Goal: Task Accomplishment & Management: Manage account settings

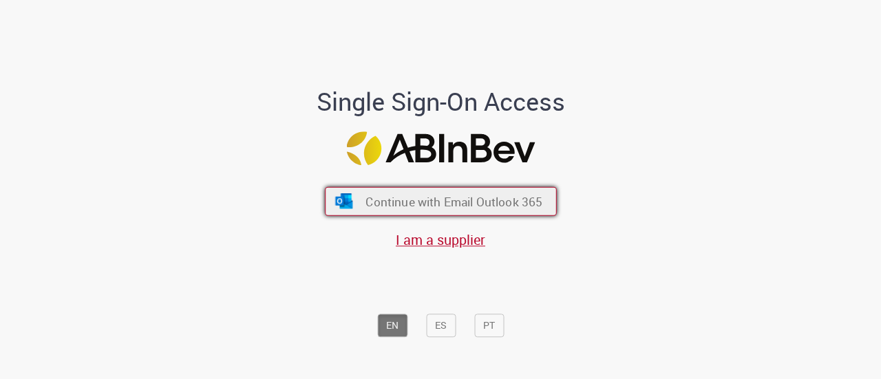
click at [432, 191] on button "Continue with Email Outlook 365" at bounding box center [441, 201] width 232 height 29
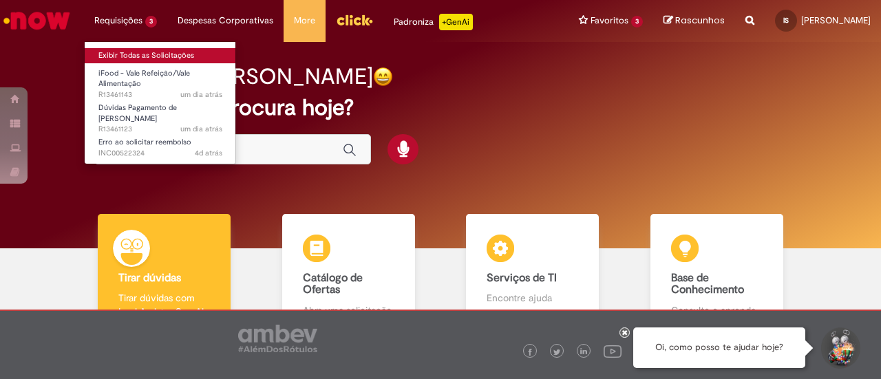
click at [156, 54] on link "Exibir Todas as Solicitações" at bounding box center [160, 55] width 151 height 15
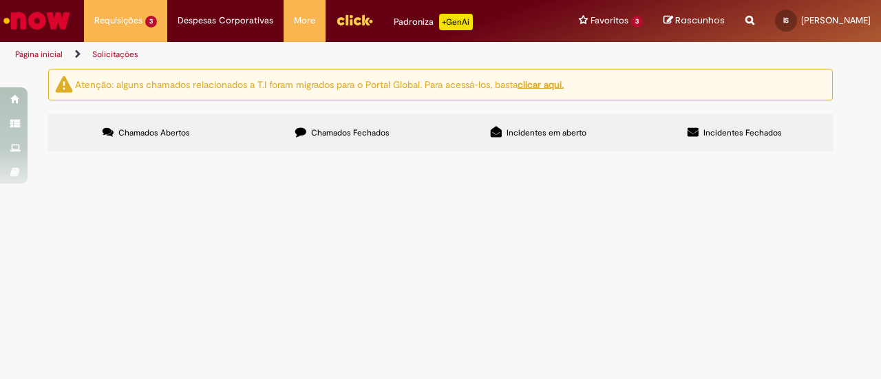
click at [0, 0] on button at bounding box center [0, 0] width 0 height 0
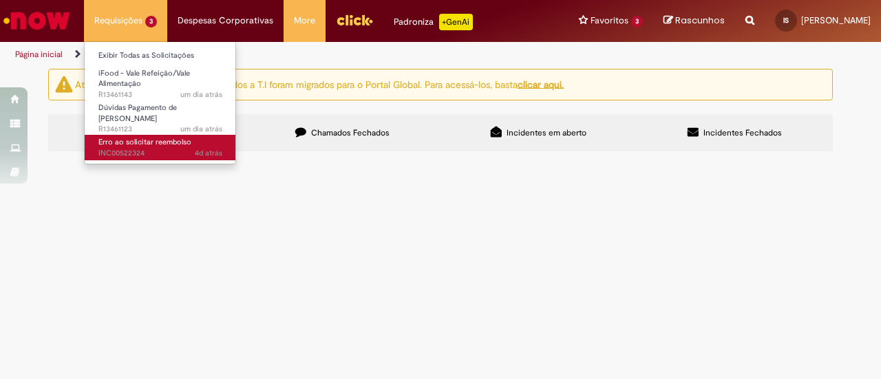
click at [162, 138] on span "Erro ao solicitar reembolso" at bounding box center [144, 142] width 93 height 10
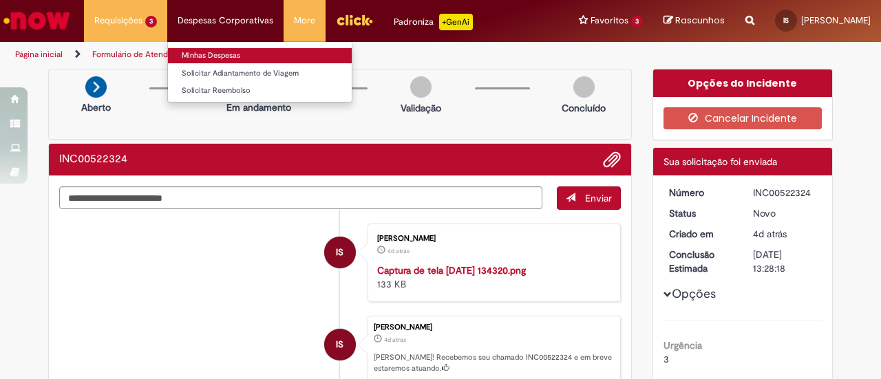
click at [211, 48] on link "Minhas Despesas" at bounding box center [260, 55] width 184 height 15
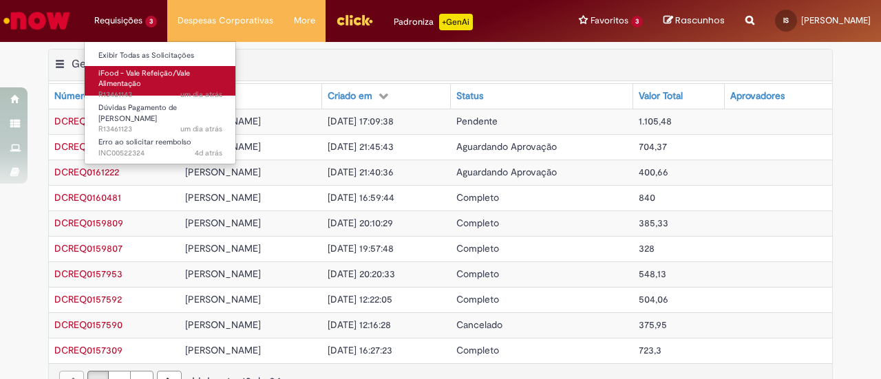
click at [127, 83] on span "iFood - Vale Refeição/Vale Alimentação" at bounding box center [144, 78] width 92 height 21
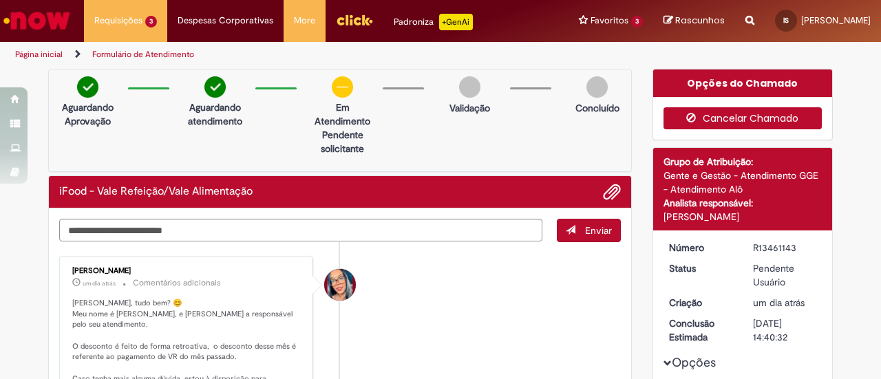
click at [702, 114] on button "Cancelar Chamado" at bounding box center [743, 118] width 159 height 22
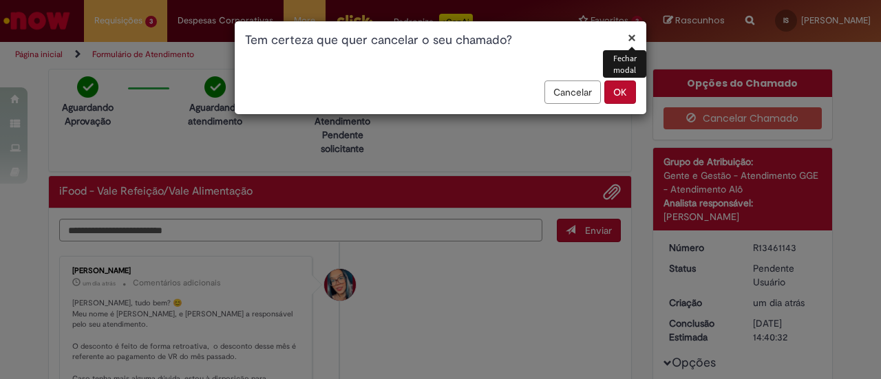
click at [615, 93] on button "OK" at bounding box center [620, 92] width 32 height 23
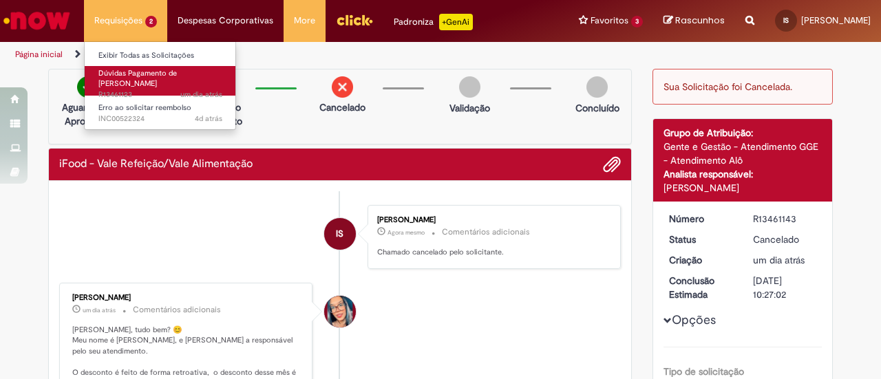
click at [146, 89] on span "um dia atrás um dia atrás R13461123" at bounding box center [160, 94] width 124 height 11
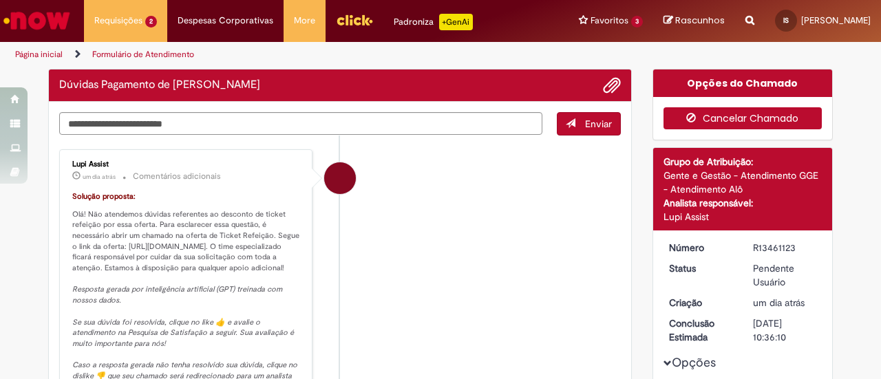
click at [699, 116] on button "Cancelar Chamado" at bounding box center [743, 118] width 159 height 22
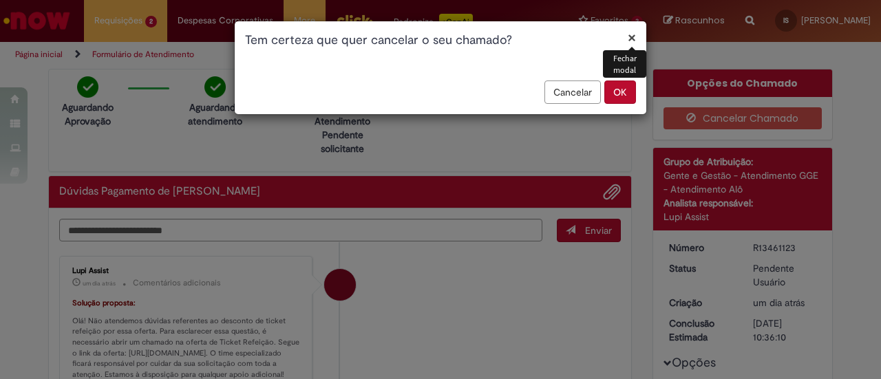
click at [617, 90] on button "OK" at bounding box center [620, 92] width 32 height 23
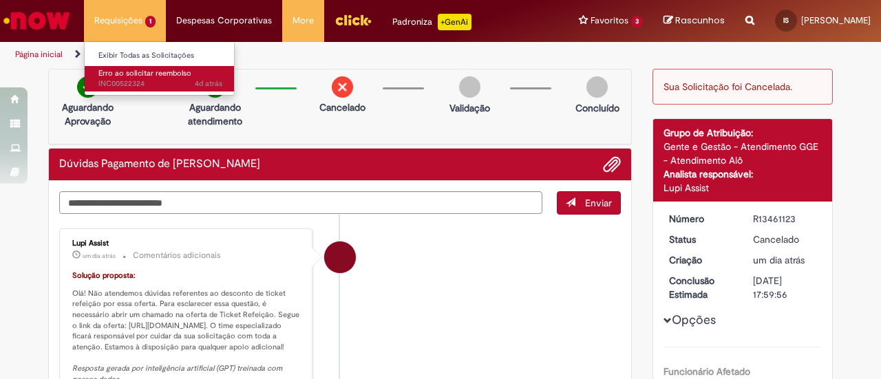
click at [137, 74] on span "Erro ao solicitar reembolso" at bounding box center [144, 73] width 93 height 10
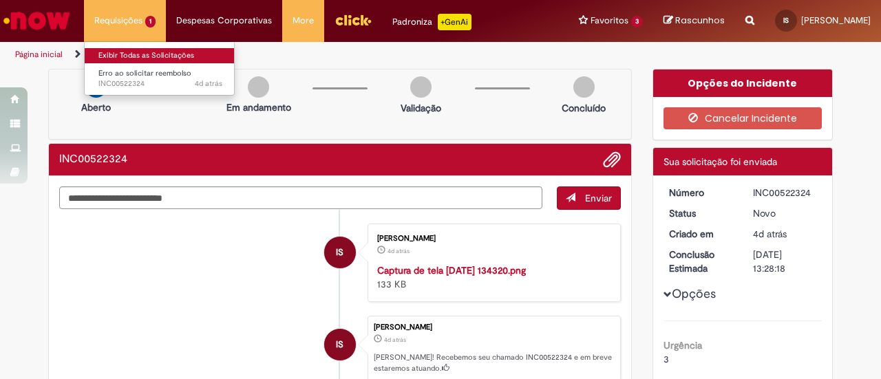
click at [111, 56] on link "Exibir Todas as Solicitações" at bounding box center [160, 55] width 151 height 15
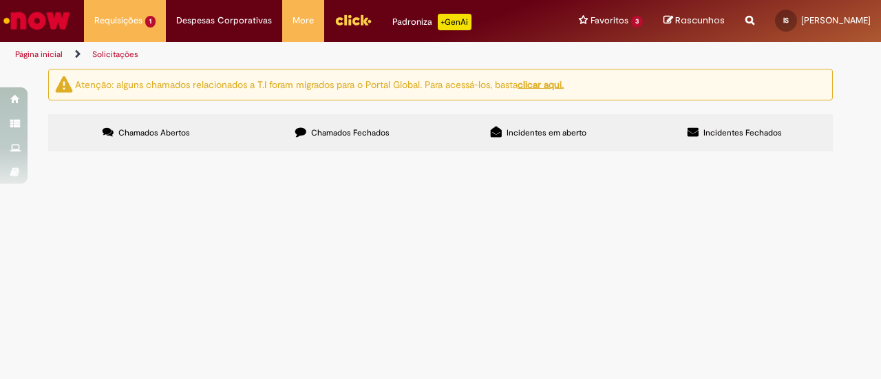
click at [336, 129] on span "Chamados Fechados" at bounding box center [350, 132] width 78 height 11
click at [496, 132] on icon at bounding box center [496, 132] width 11 height 11
